Goal: Book appointment/travel/reservation

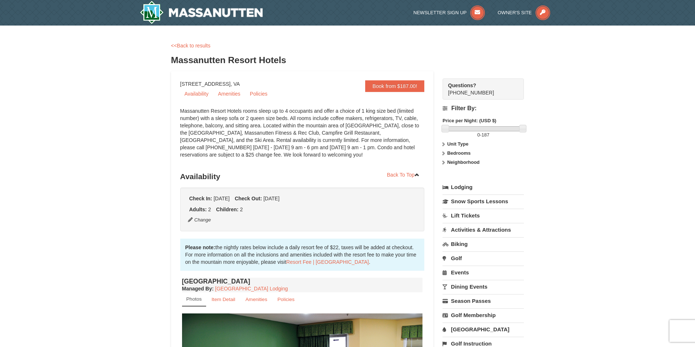
scroll to position [90, 0]
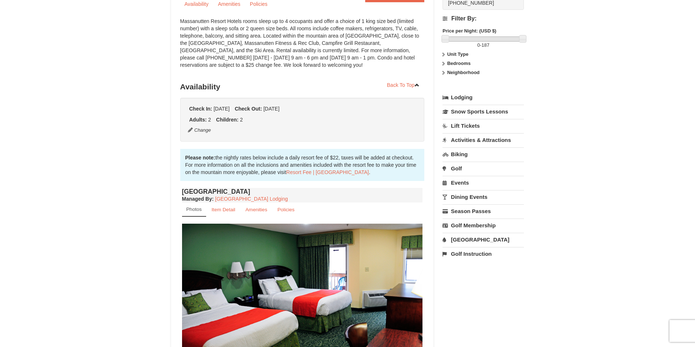
click at [460, 156] on link "Biking" at bounding box center [482, 153] width 81 height 13
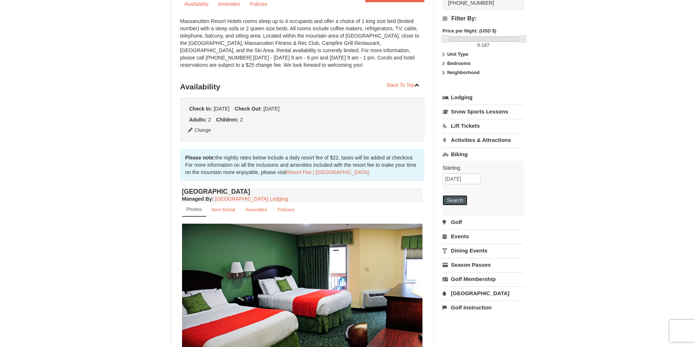
click at [462, 200] on button "Search" at bounding box center [454, 200] width 25 height 10
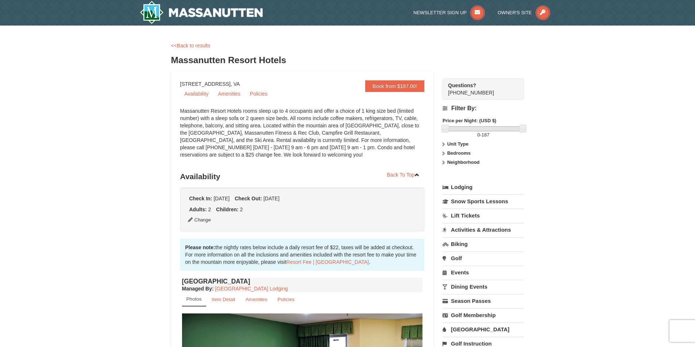
click at [469, 327] on link "[GEOGRAPHIC_DATA]" at bounding box center [482, 328] width 81 height 13
